Goal: Transaction & Acquisition: Register for event/course

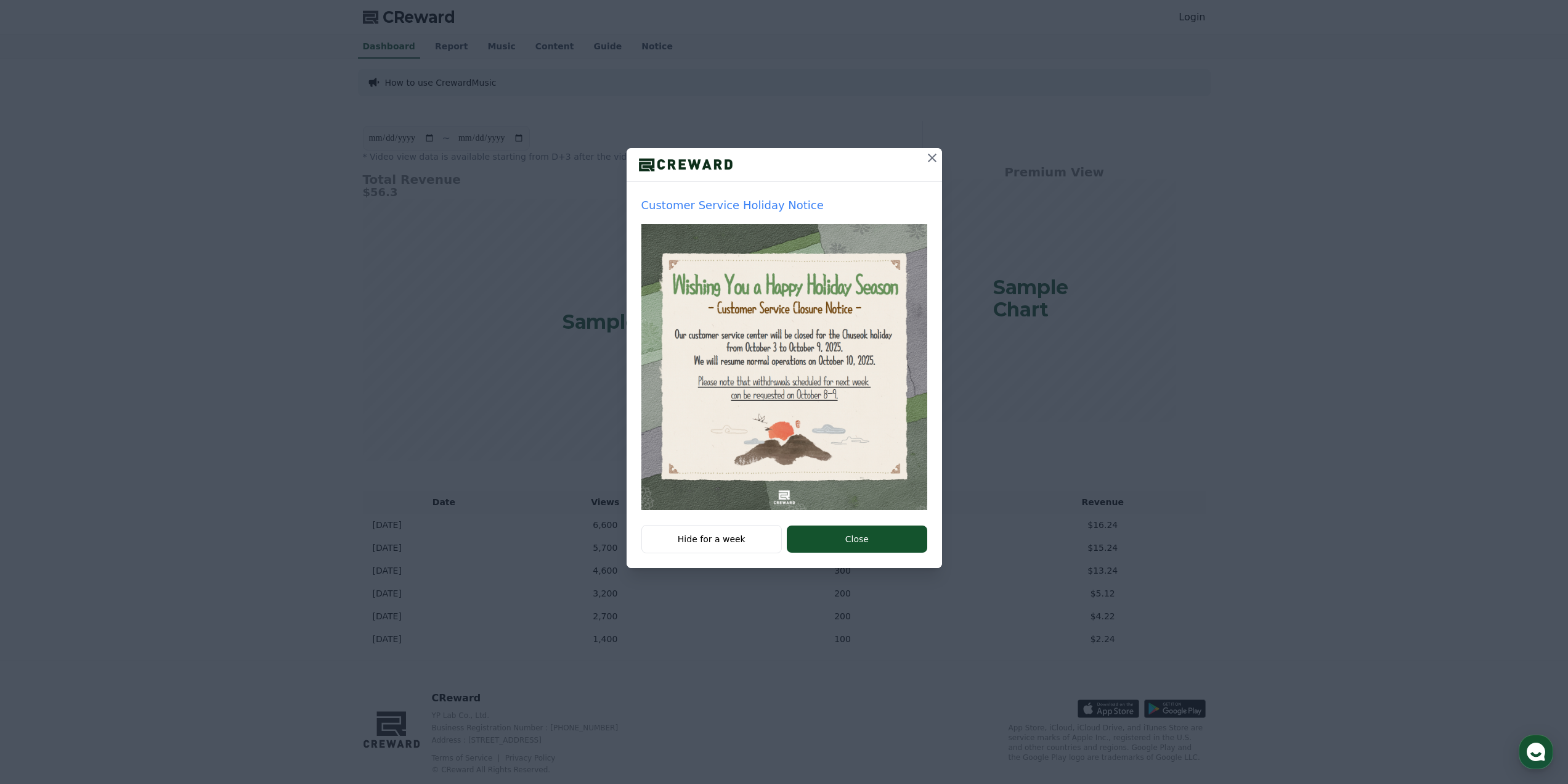
click at [929, 151] on icon at bounding box center [931, 158] width 14 height 14
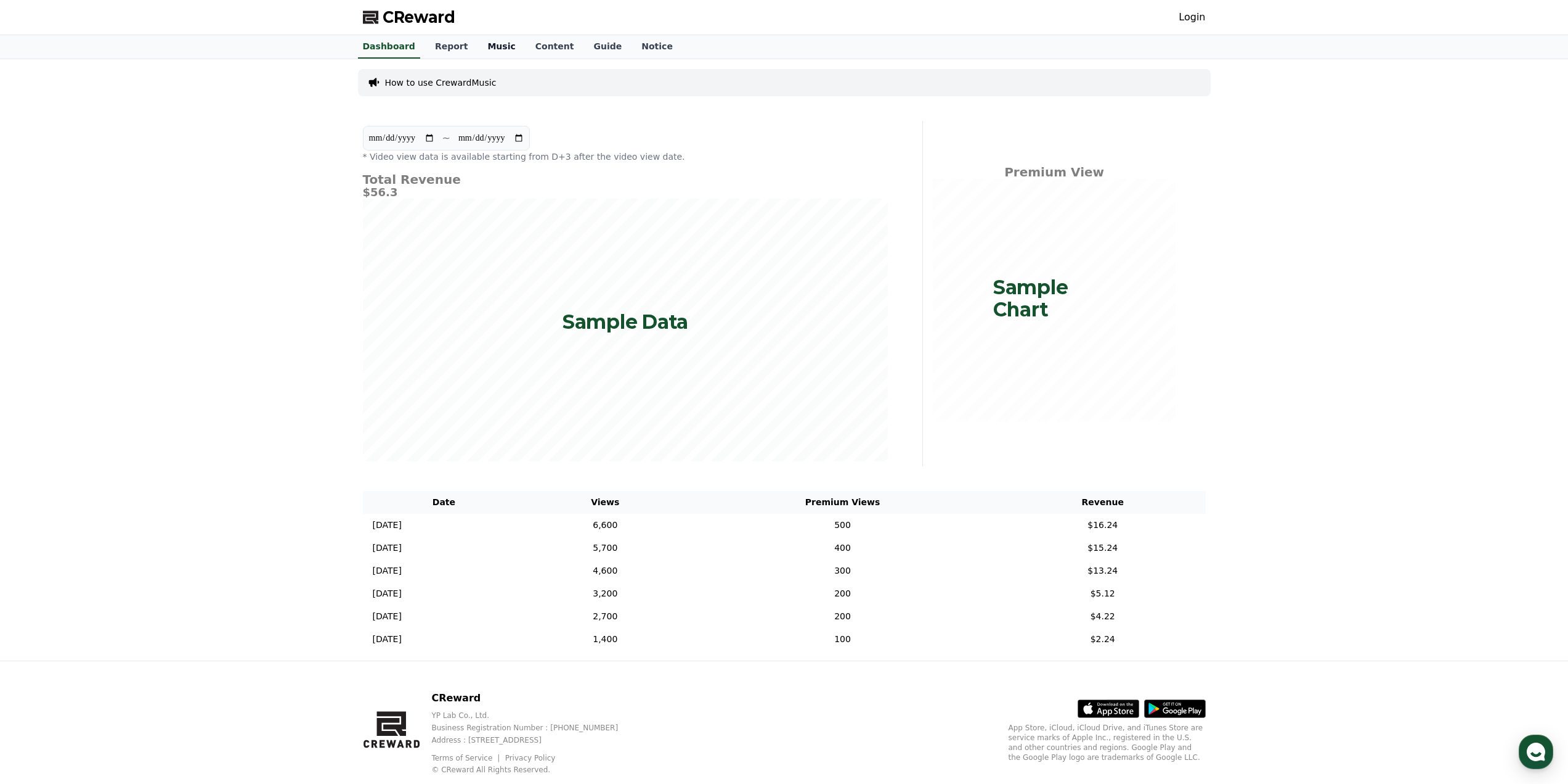
click at [485, 49] on link "Music" at bounding box center [500, 47] width 47 height 23
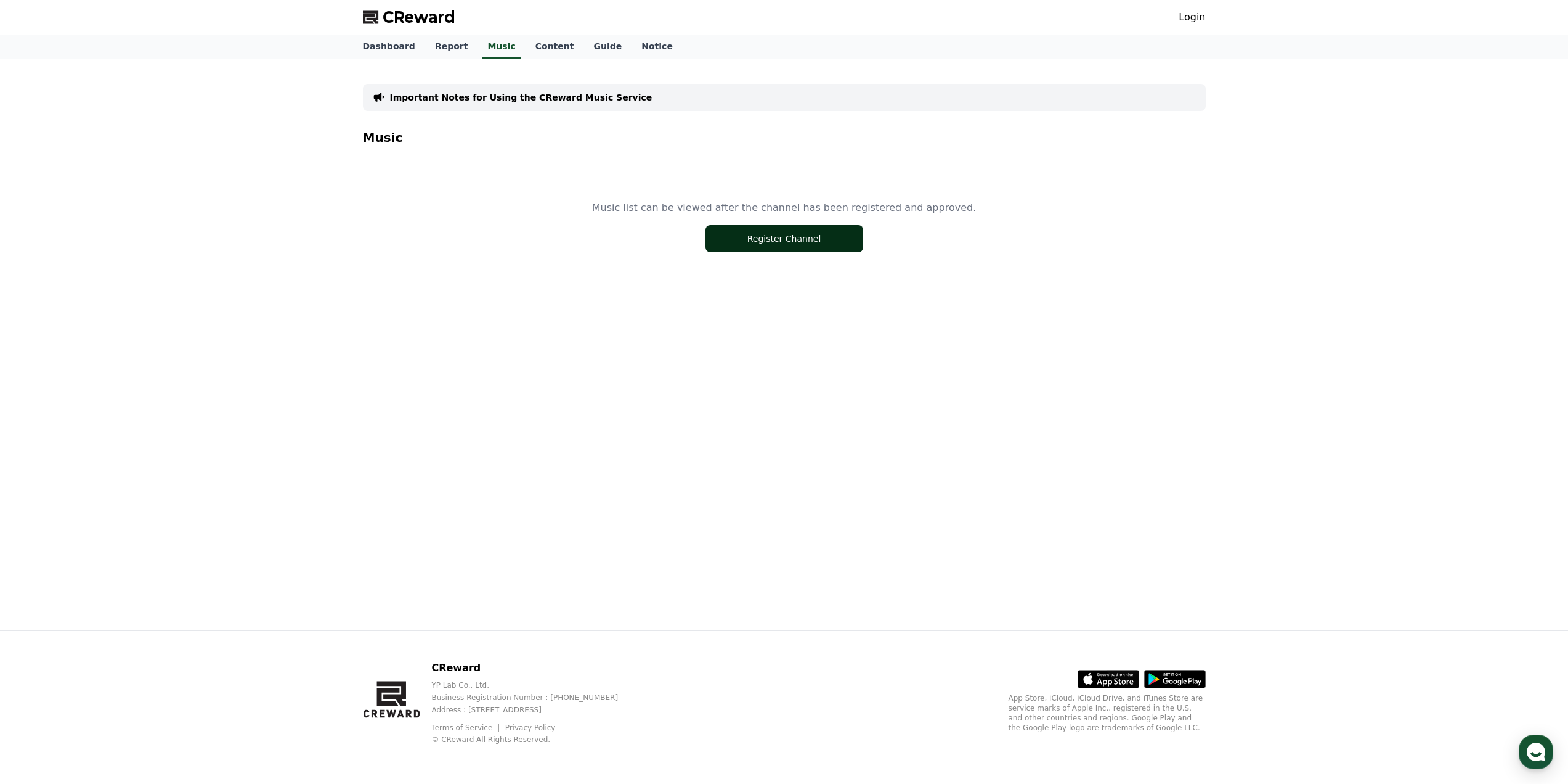
click at [754, 240] on button "Register Channel" at bounding box center [784, 238] width 157 height 27
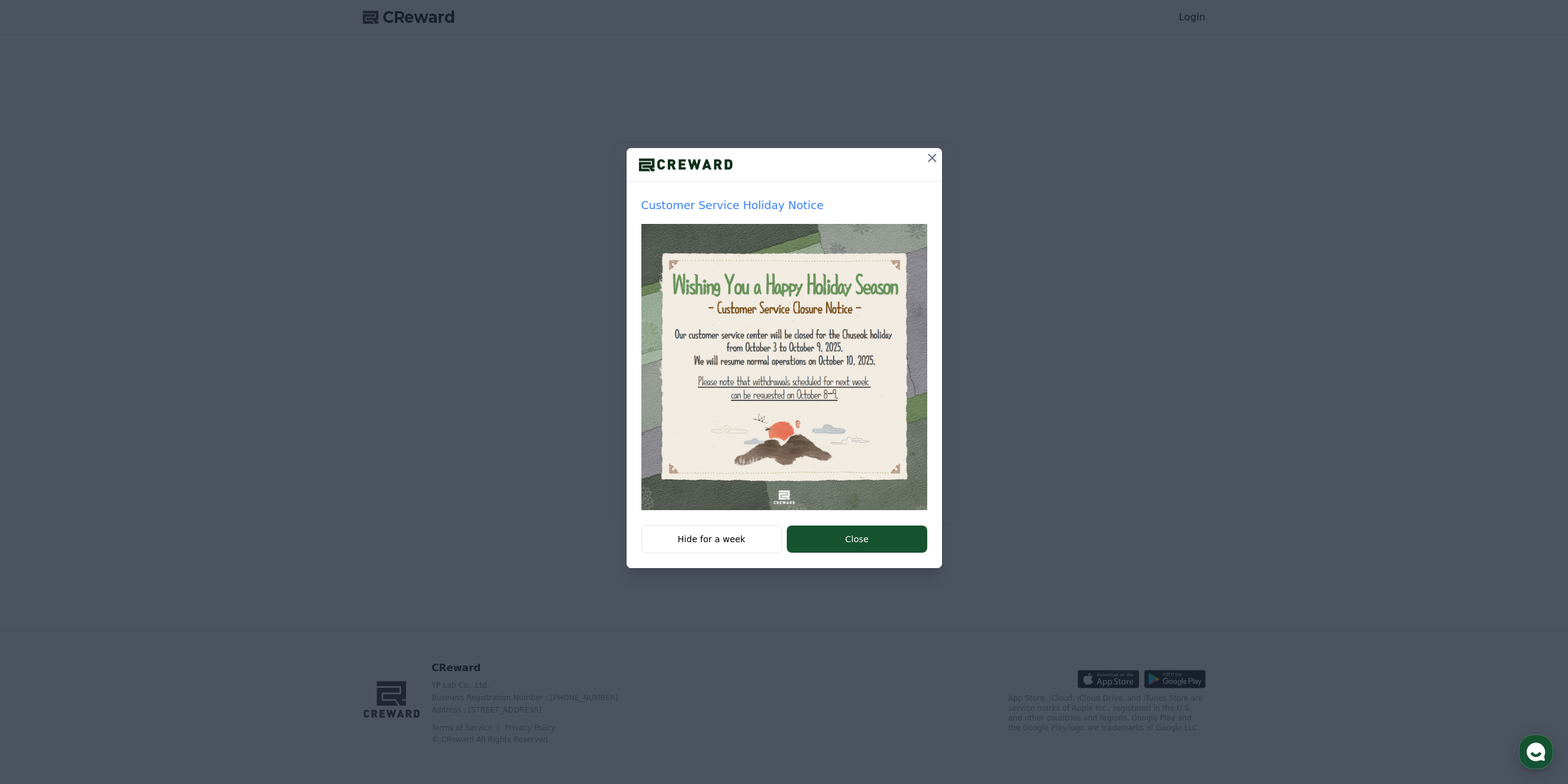
click at [930, 161] on icon at bounding box center [931, 158] width 14 height 14
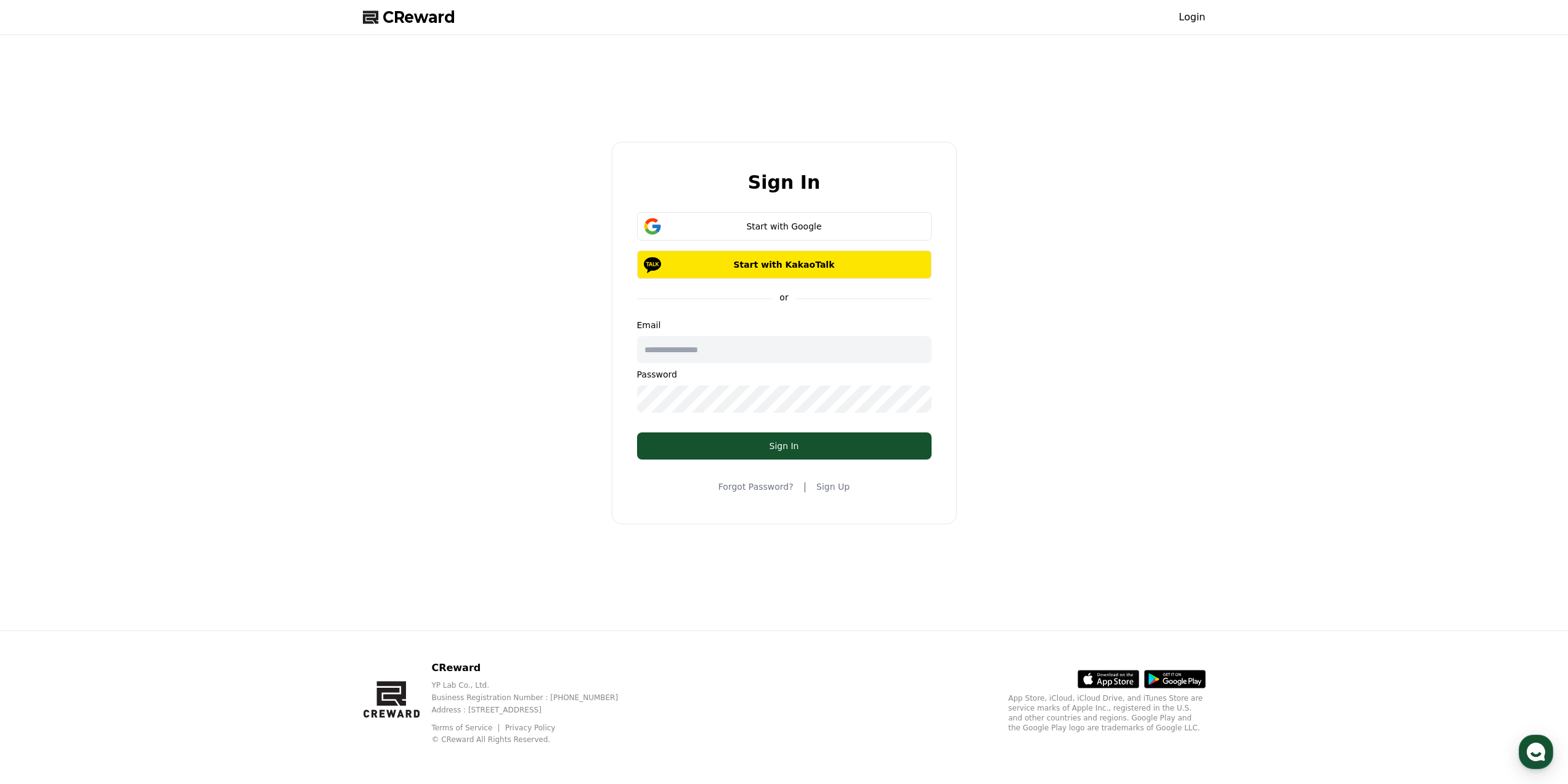
click at [1107, 243] on div "Sign In Start with Google Start with KakaoTalk or Email Password Sign In Forgot…" at bounding box center [784, 332] width 853 height 585
